Goal: Find specific page/section: Find specific page/section

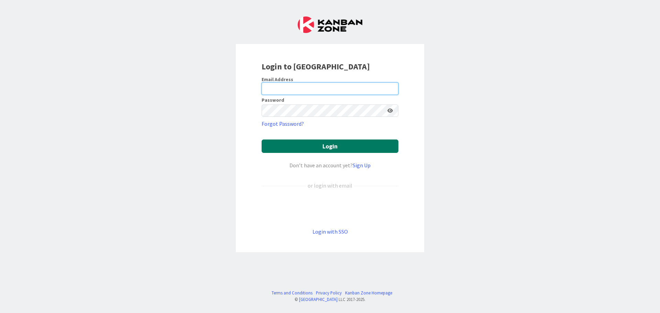
type input "[EMAIL_ADDRESS][DOMAIN_NAME]"
click at [335, 145] on button "Login" at bounding box center [330, 146] width 137 height 13
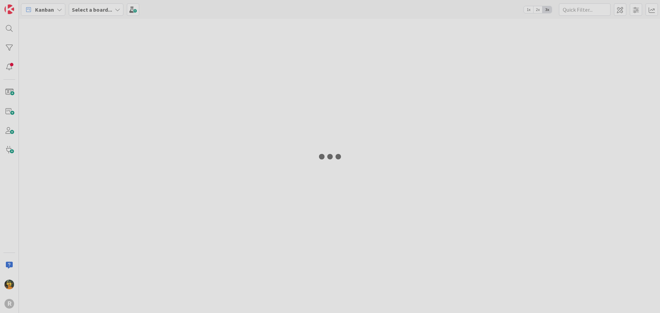
type input "monte"
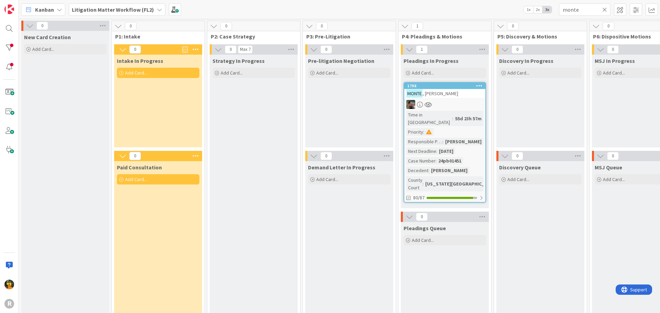
click at [47, 6] on span "Kanban" at bounding box center [44, 10] width 19 height 8
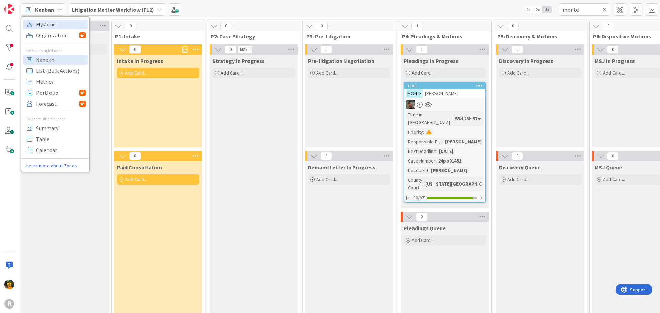
click at [52, 25] on span "My Zone" at bounding box center [61, 24] width 50 height 10
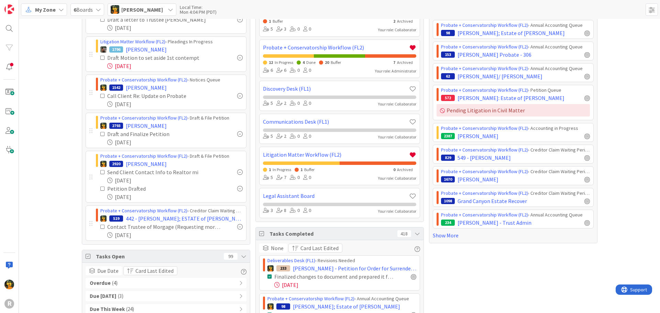
scroll to position [103, 0]
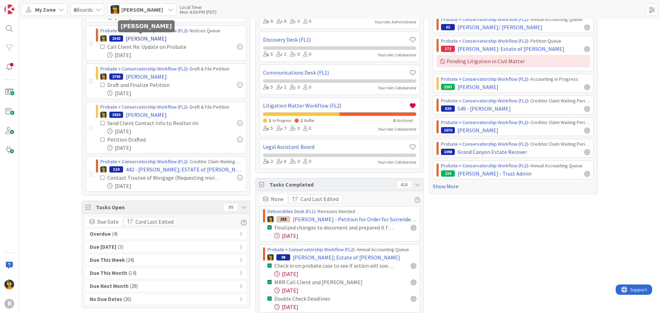
click at [127, 40] on span "[PERSON_NAME]" at bounding box center [146, 38] width 41 height 8
